Goal: Navigation & Orientation: Understand site structure

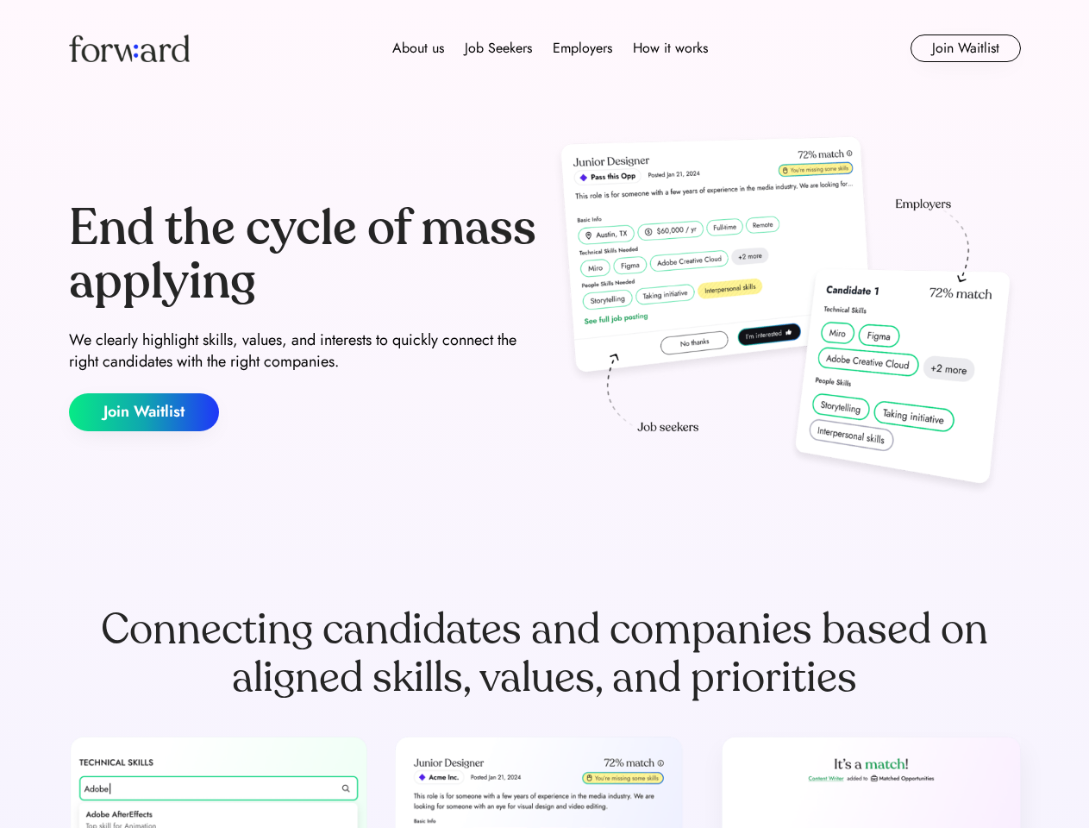
click at [544, 414] on div "End the cycle of mass applying We clearly highlight skills, values, and interes…" at bounding box center [545, 316] width 952 height 371
click at [545, 48] on div "About us Job Seekers Employers How it works" at bounding box center [549, 48] width 679 height 21
click at [129, 48] on img at bounding box center [129, 48] width 121 height 28
click at [550, 48] on div "About us Job Seekers Employers How it works" at bounding box center [549, 48] width 679 height 21
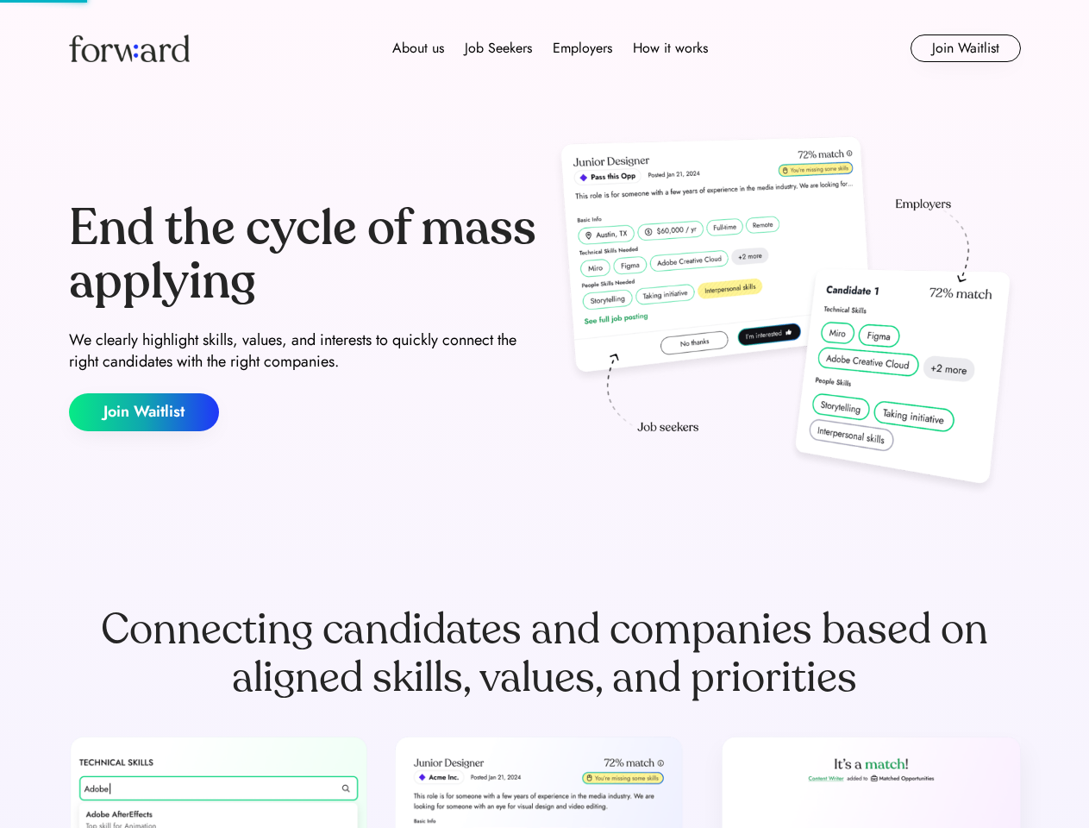
click at [418, 48] on div "About us" at bounding box center [418, 48] width 52 height 21
click at [498, 48] on div "Job Seekers" at bounding box center [498, 48] width 67 height 21
click at [582, 48] on div "Employers" at bounding box center [582, 48] width 59 height 21
click at [669, 48] on div "How it works" at bounding box center [670, 48] width 75 height 21
